Goal: Task Accomplishment & Management: Use online tool/utility

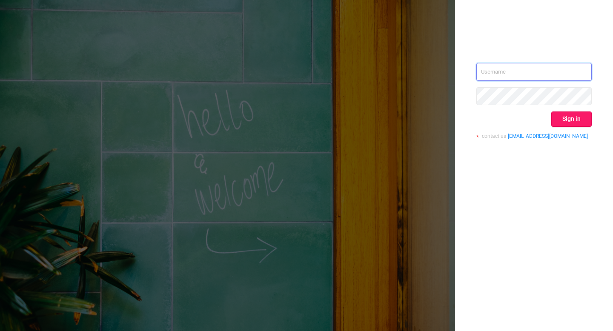
type input "[EMAIL_ADDRESS][DOMAIN_NAME]"
click at [582, 124] on button "Sign in" at bounding box center [571, 119] width 40 height 15
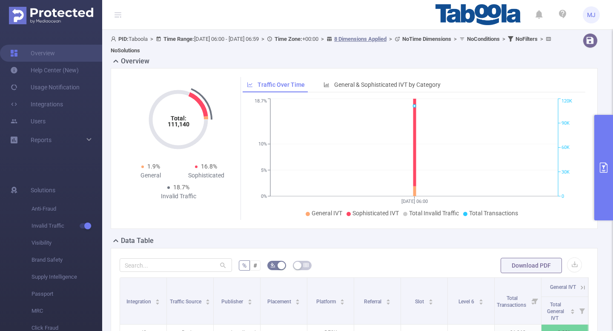
click at [605, 167] on icon "primary" at bounding box center [604, 168] width 10 height 10
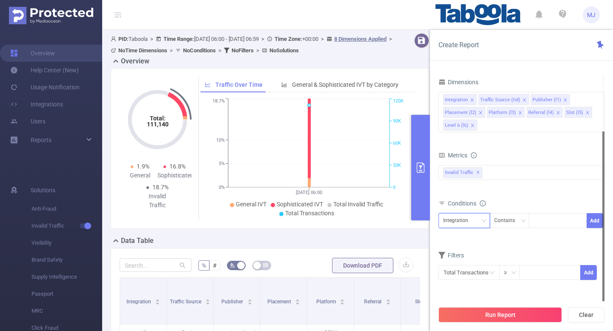
click at [463, 221] on div "Integration" at bounding box center [458, 221] width 31 height 14
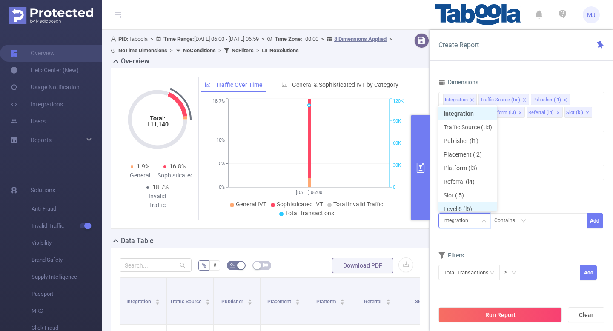
scroll to position [4, 0]
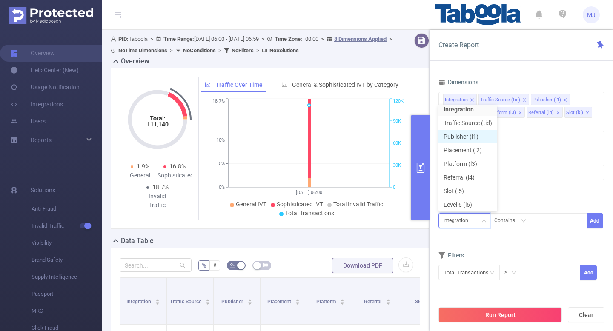
click at [463, 139] on li "Publisher (l1)" at bounding box center [468, 137] width 59 height 14
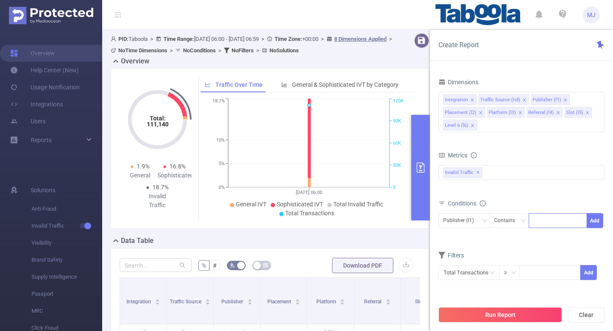
click at [540, 216] on div at bounding box center [558, 221] width 49 height 14
paste input "lfimedia-tricksandlifehackstb"
type input "lfimedia-tricksandlifehackstb"
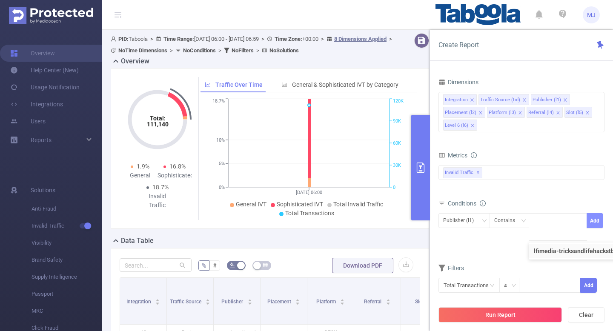
click at [598, 219] on button "Add" at bounding box center [595, 220] width 17 height 15
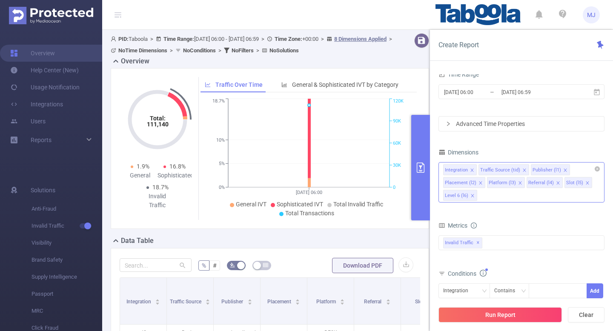
click at [472, 170] on icon "icon: close" at bounding box center [472, 170] width 3 height 3
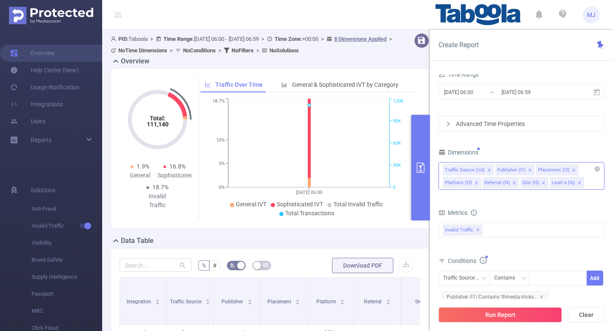
click at [490, 168] on li "Traffic Source (tid)" at bounding box center [468, 169] width 51 height 11
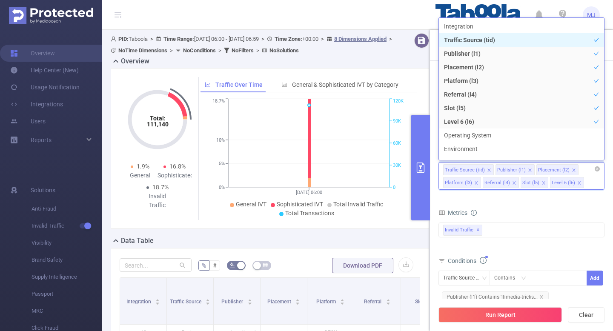
click at [489, 169] on icon "icon: close" at bounding box center [489, 170] width 3 height 3
click at [520, 169] on icon "icon: close" at bounding box center [522, 170] width 4 height 4
click at [515, 170] on icon "icon: close" at bounding box center [517, 170] width 4 height 4
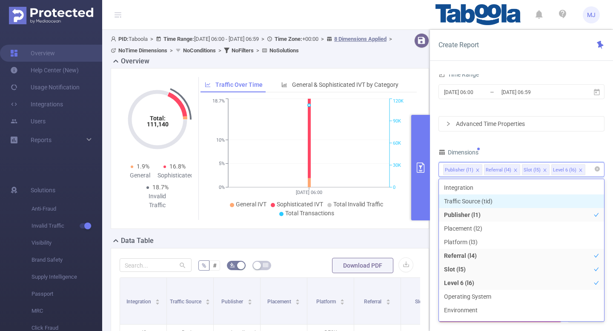
click at [514, 170] on icon "icon: close" at bounding box center [516, 170] width 4 height 4
click at [506, 169] on icon "icon: close" at bounding box center [507, 170] width 4 height 4
click at [565, 149] on div "Dimensions" at bounding box center [522, 153] width 166 height 14
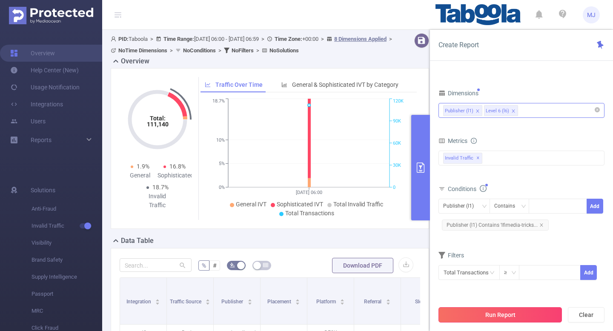
click at [509, 317] on button "Run Report" at bounding box center [500, 314] width 123 height 15
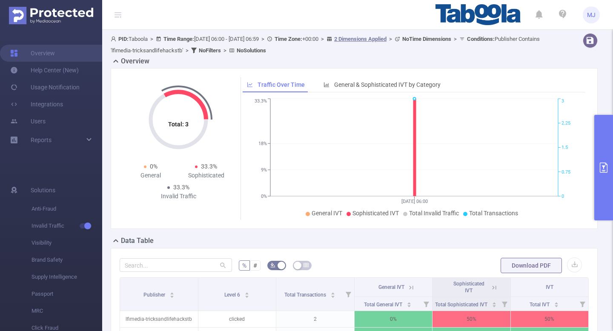
scroll to position [29, 0]
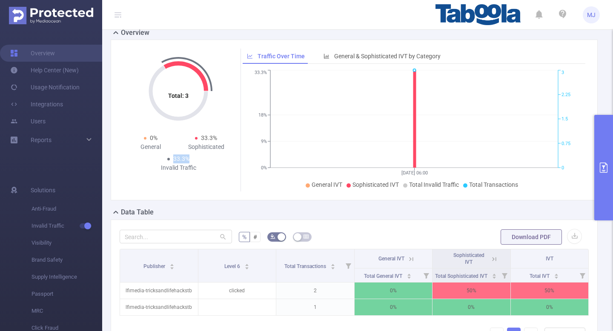
drag, startPoint x: 190, startPoint y: 158, endPoint x: 158, endPoint y: 157, distance: 31.9
click at [158, 157] on div "33.3% Invalid Traffic" at bounding box center [178, 164] width 55 height 18
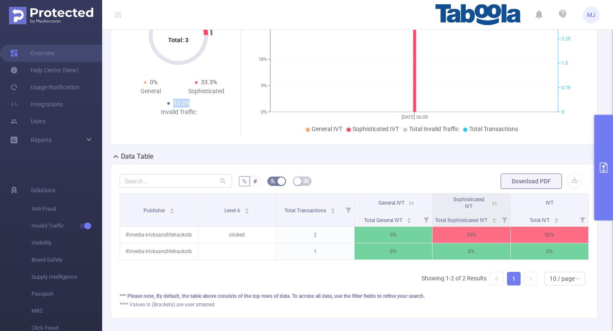
scroll to position [99, 0]
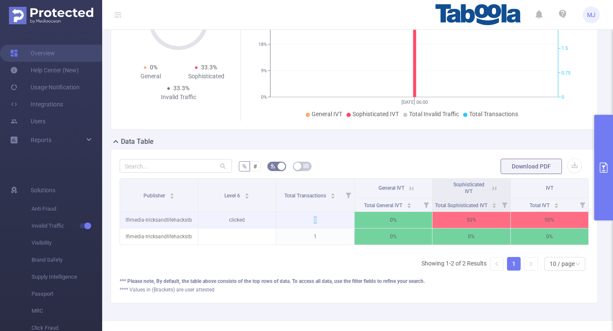
drag, startPoint x: 326, startPoint y: 218, endPoint x: 305, endPoint y: 220, distance: 21.3
click at [305, 220] on p "2" at bounding box center [315, 220] width 78 height 16
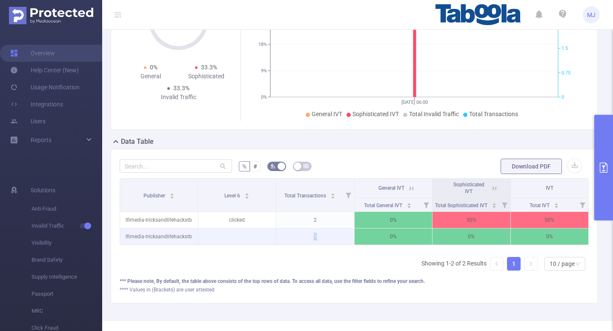
drag, startPoint x: 323, startPoint y: 237, endPoint x: 304, endPoint y: 236, distance: 18.3
click at [304, 236] on p "1" at bounding box center [315, 237] width 78 height 16
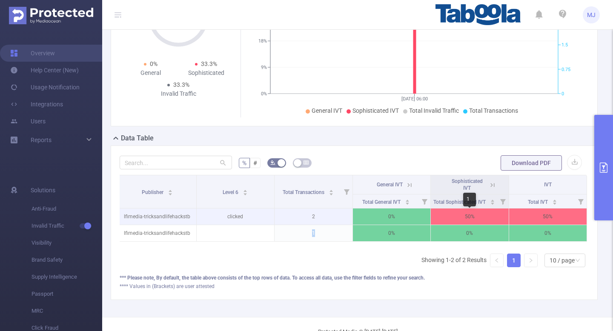
scroll to position [104, 0]
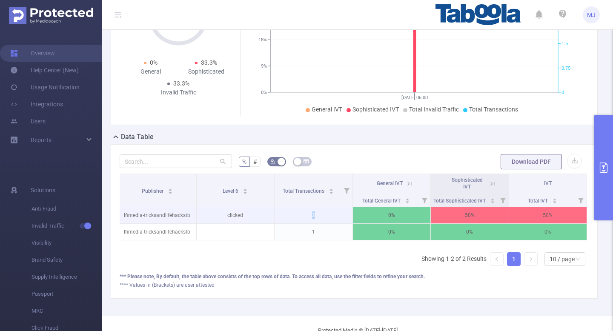
drag, startPoint x: 316, startPoint y: 217, endPoint x: 304, endPoint y: 214, distance: 12.6
click at [304, 214] on p "2" at bounding box center [314, 215] width 78 height 16
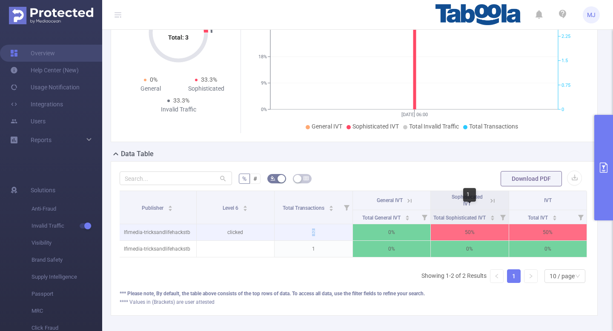
scroll to position [83, 0]
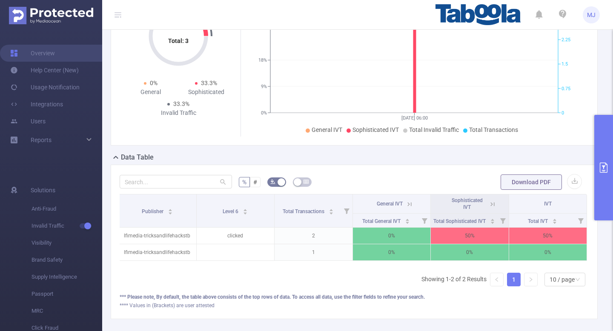
click at [496, 205] on icon at bounding box center [493, 205] width 8 height 8
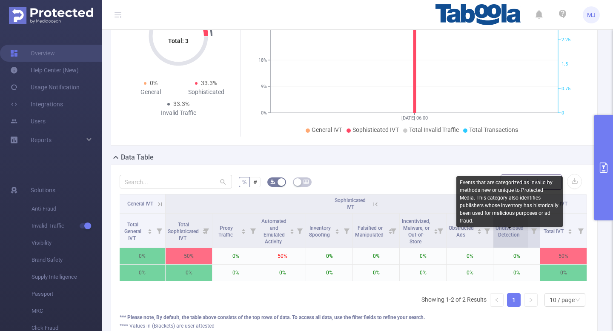
scroll to position [0, 0]
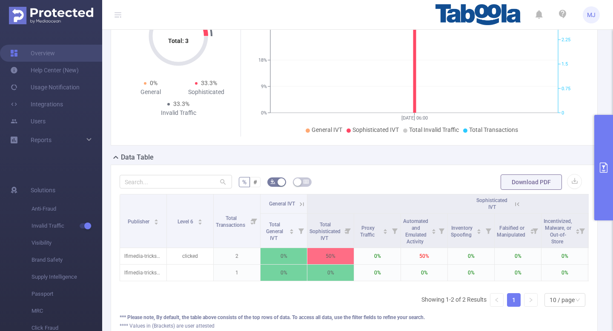
click at [410, 180] on form "% # Download PDF" at bounding box center [354, 182] width 469 height 17
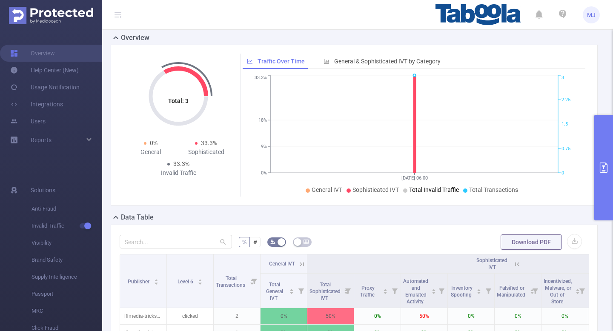
scroll to position [27, 0]
